Goal: Task Accomplishment & Management: Manage account settings

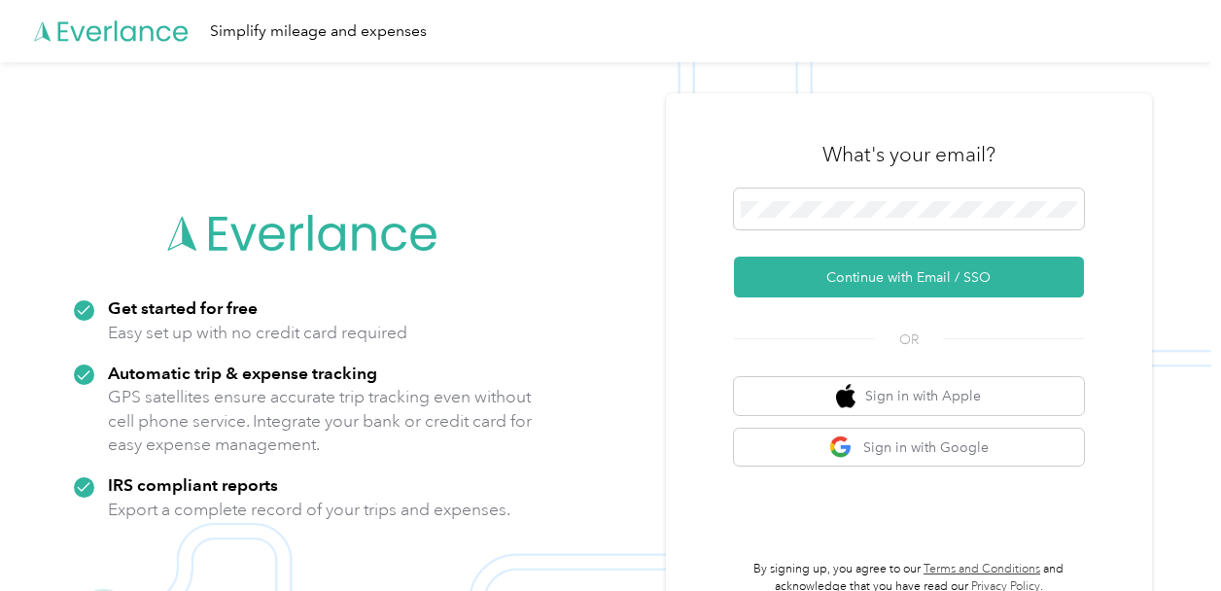
click at [1184, 257] on img at bounding box center [605, 357] width 1211 height 591
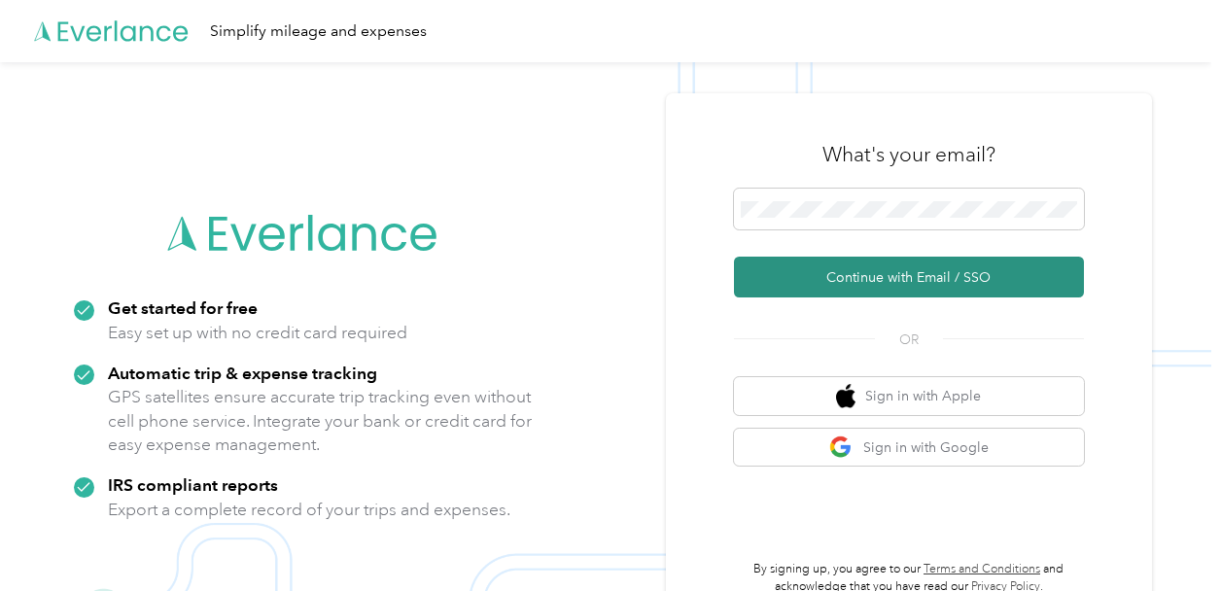
click at [893, 276] on button "Continue with Email / SSO" at bounding box center [909, 277] width 350 height 41
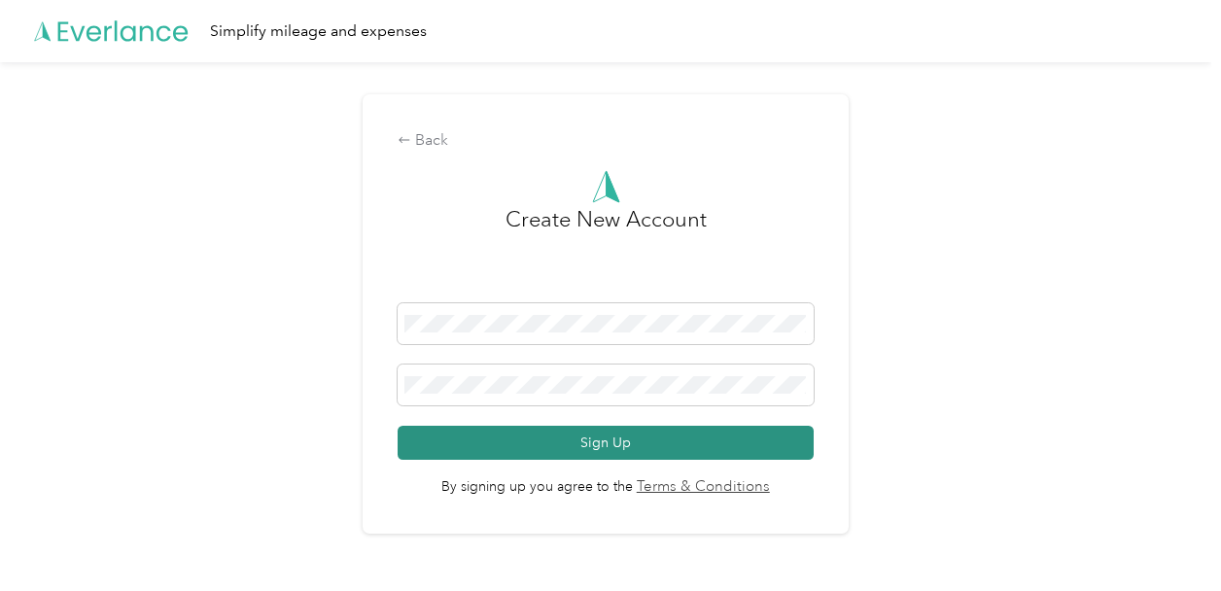
click at [668, 432] on button "Sign Up" at bounding box center [605, 443] width 415 height 34
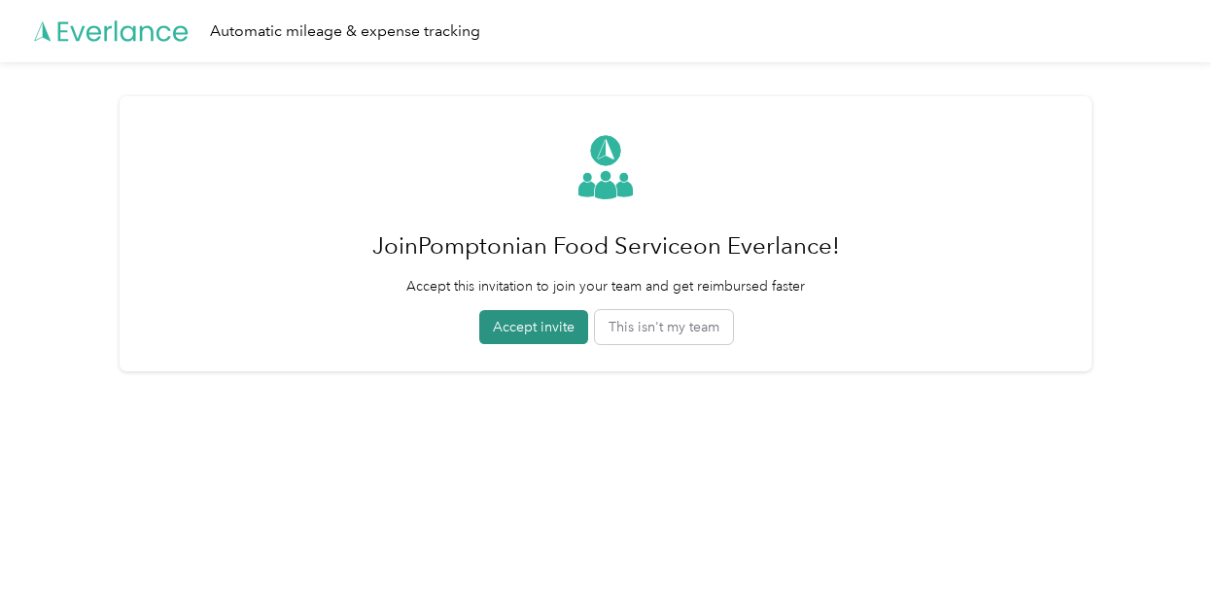
click at [523, 333] on button "Accept invite" at bounding box center [533, 327] width 109 height 34
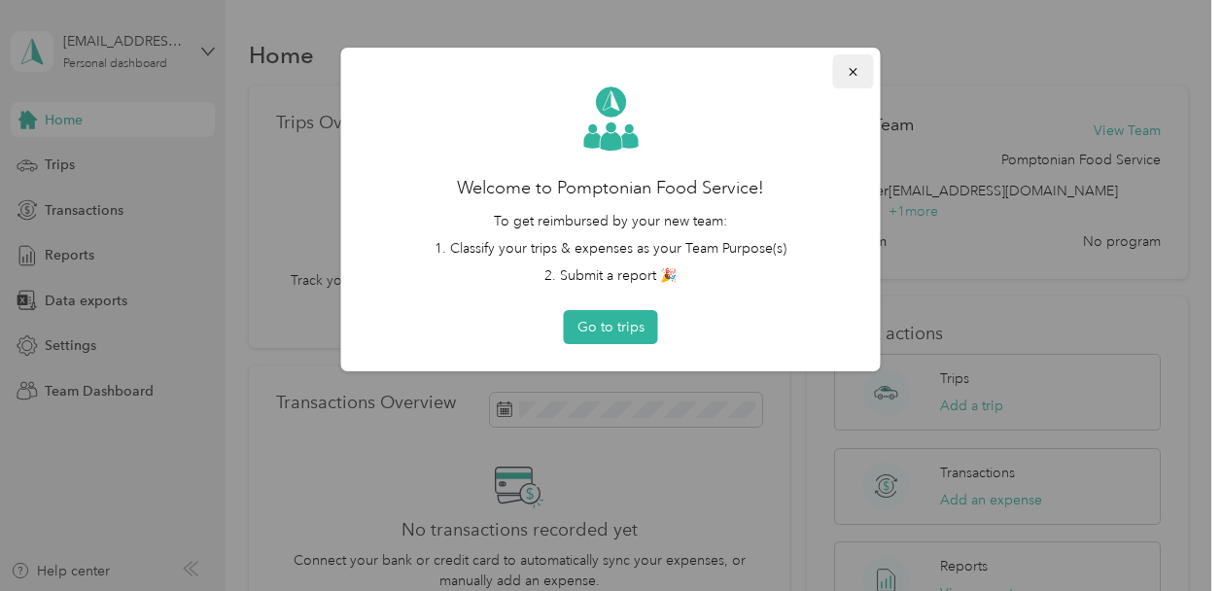
click at [853, 73] on icon "button" at bounding box center [853, 72] width 8 height 8
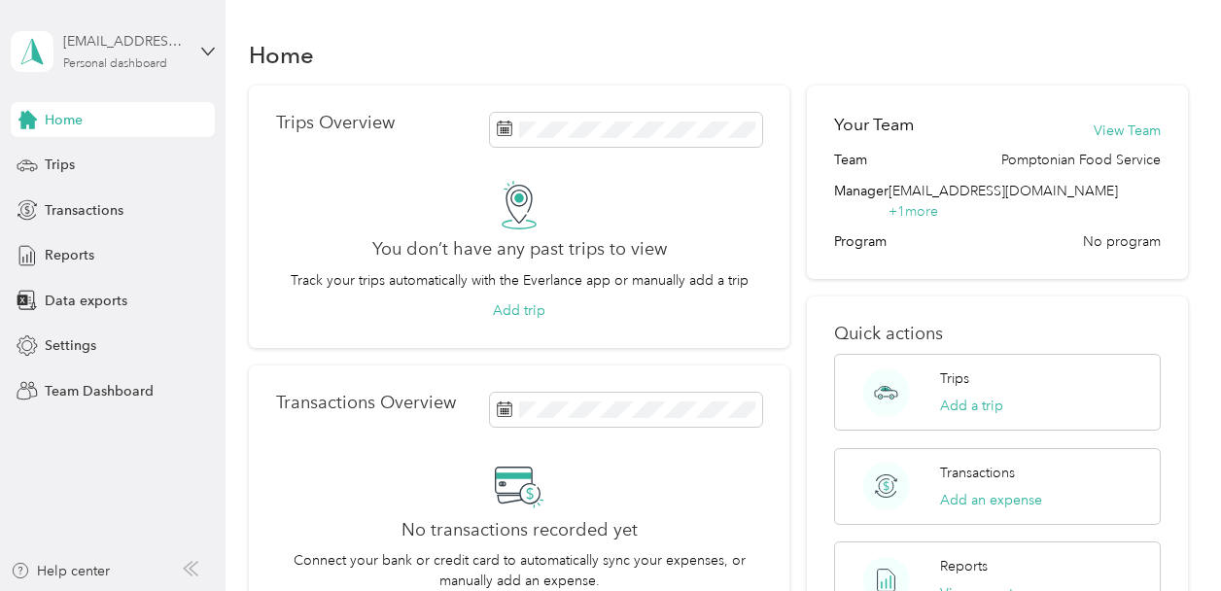
click at [111, 46] on div "[EMAIL_ADDRESS][DOMAIN_NAME]" at bounding box center [124, 41] width 122 height 20
click at [126, 244] on div "Log out" at bounding box center [215, 248] width 382 height 34
